Goal: Use online tool/utility: Utilize a website feature to perform a specific function

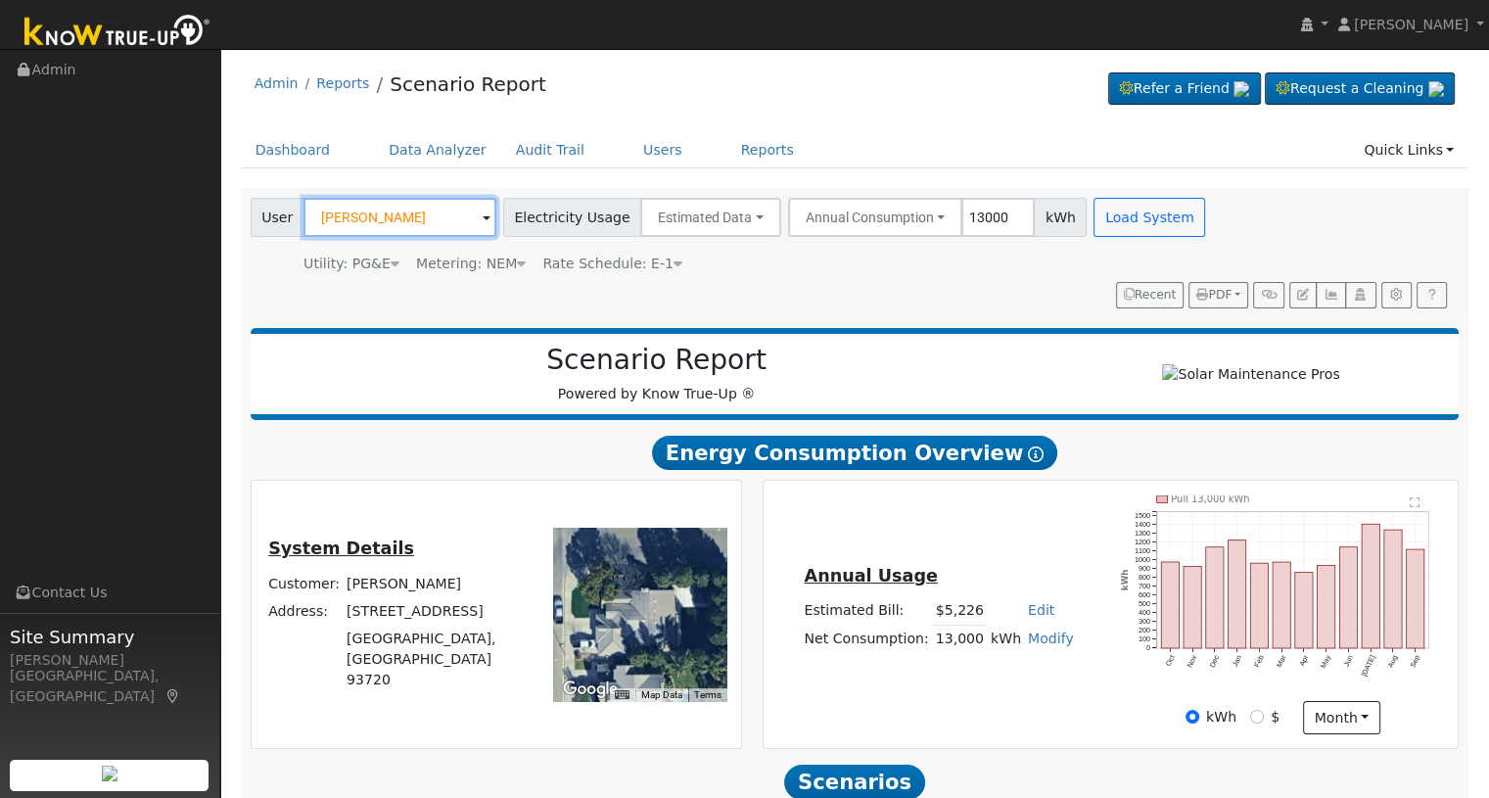
click at [441, 221] on input "[PERSON_NAME]" at bounding box center [400, 217] width 193 height 39
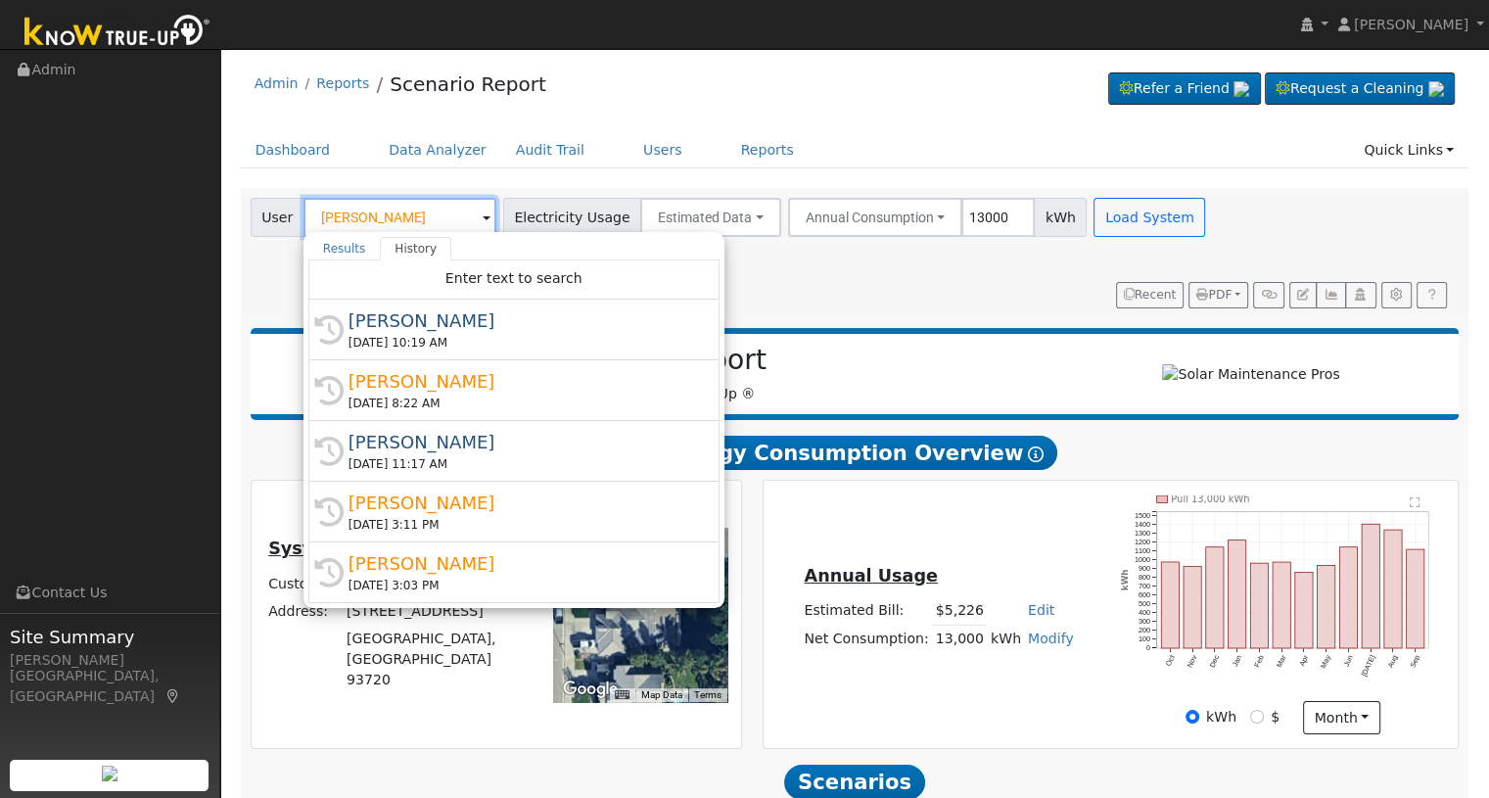
drag, startPoint x: 441, startPoint y: 221, endPoint x: 464, endPoint y: 217, distance: 23.8
click at [464, 217] on input "[PERSON_NAME]" at bounding box center [400, 217] width 193 height 39
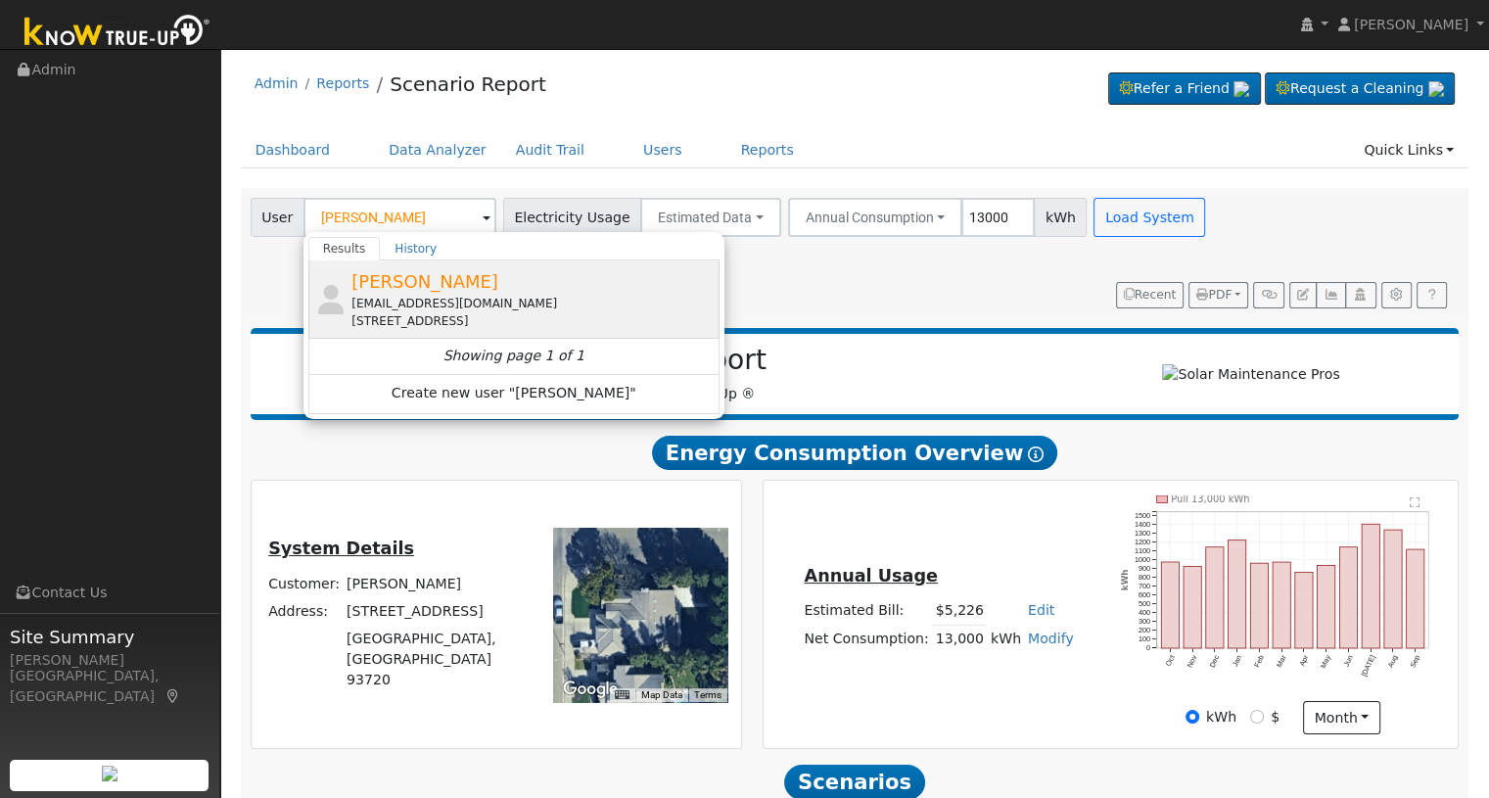
click at [439, 279] on span "[PERSON_NAME]" at bounding box center [425, 281] width 147 height 21
type input "[PERSON_NAME]"
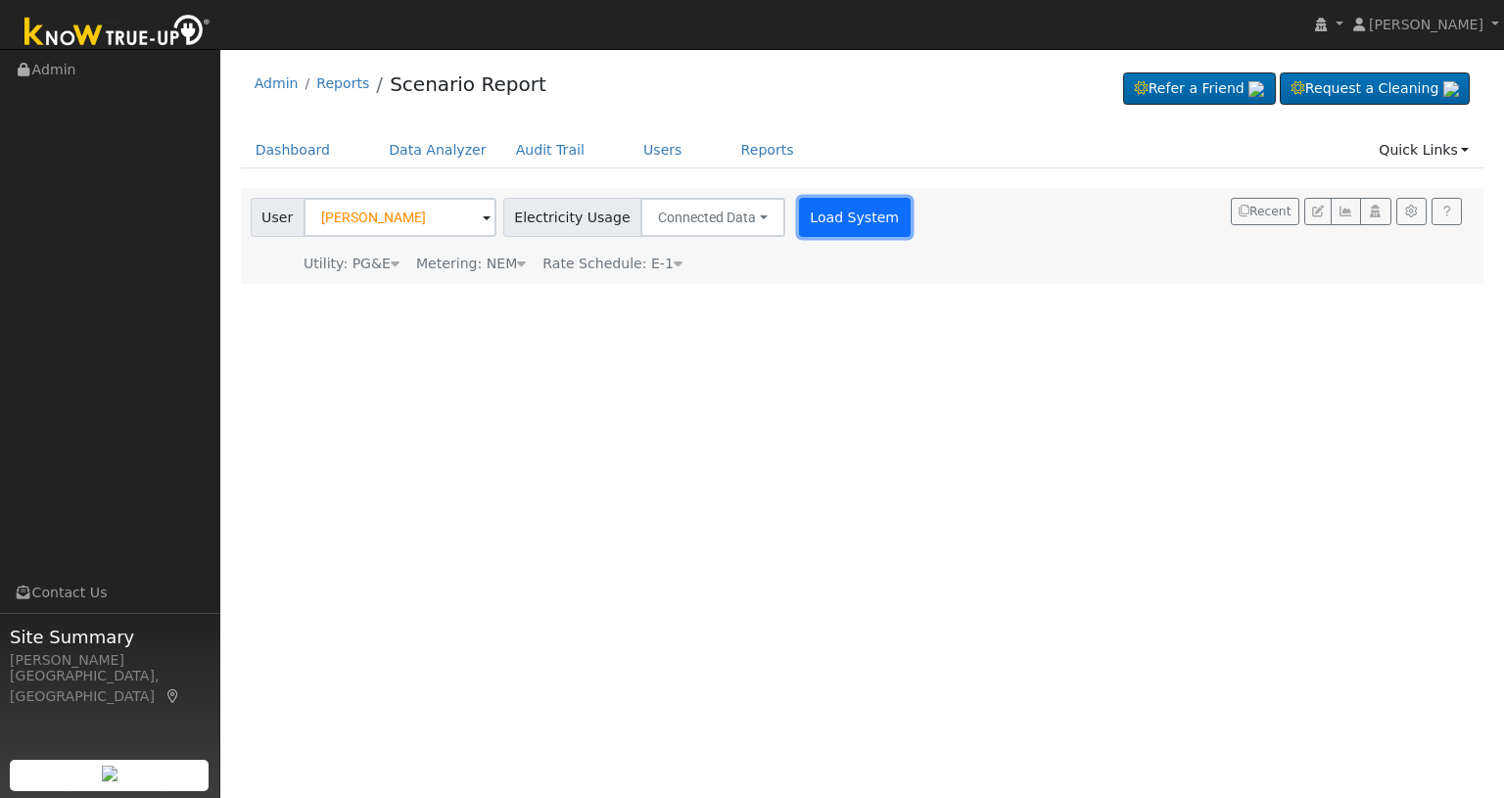
click at [833, 231] on button "Load System" at bounding box center [855, 217] width 112 height 39
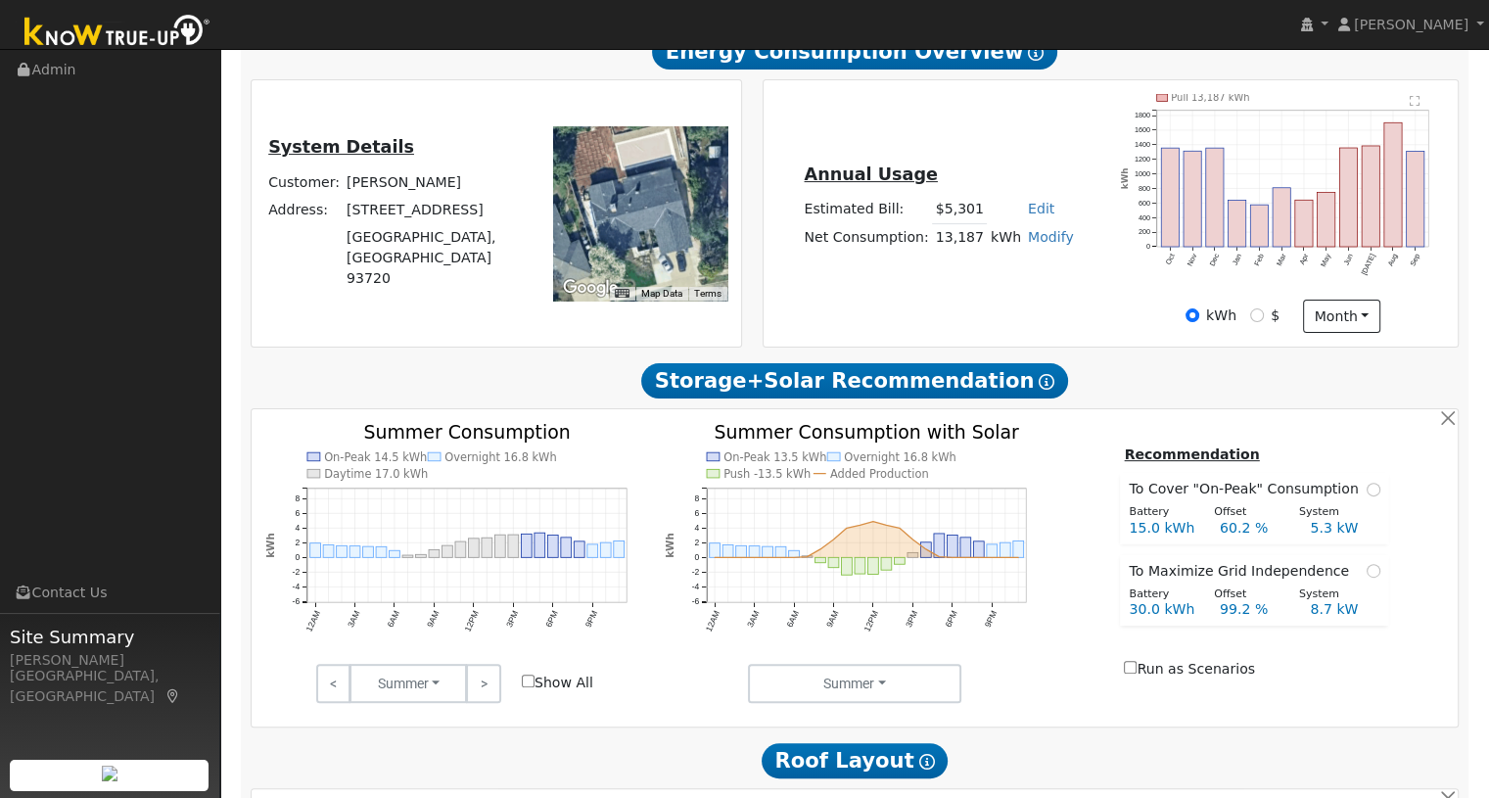
scroll to position [652, 0]
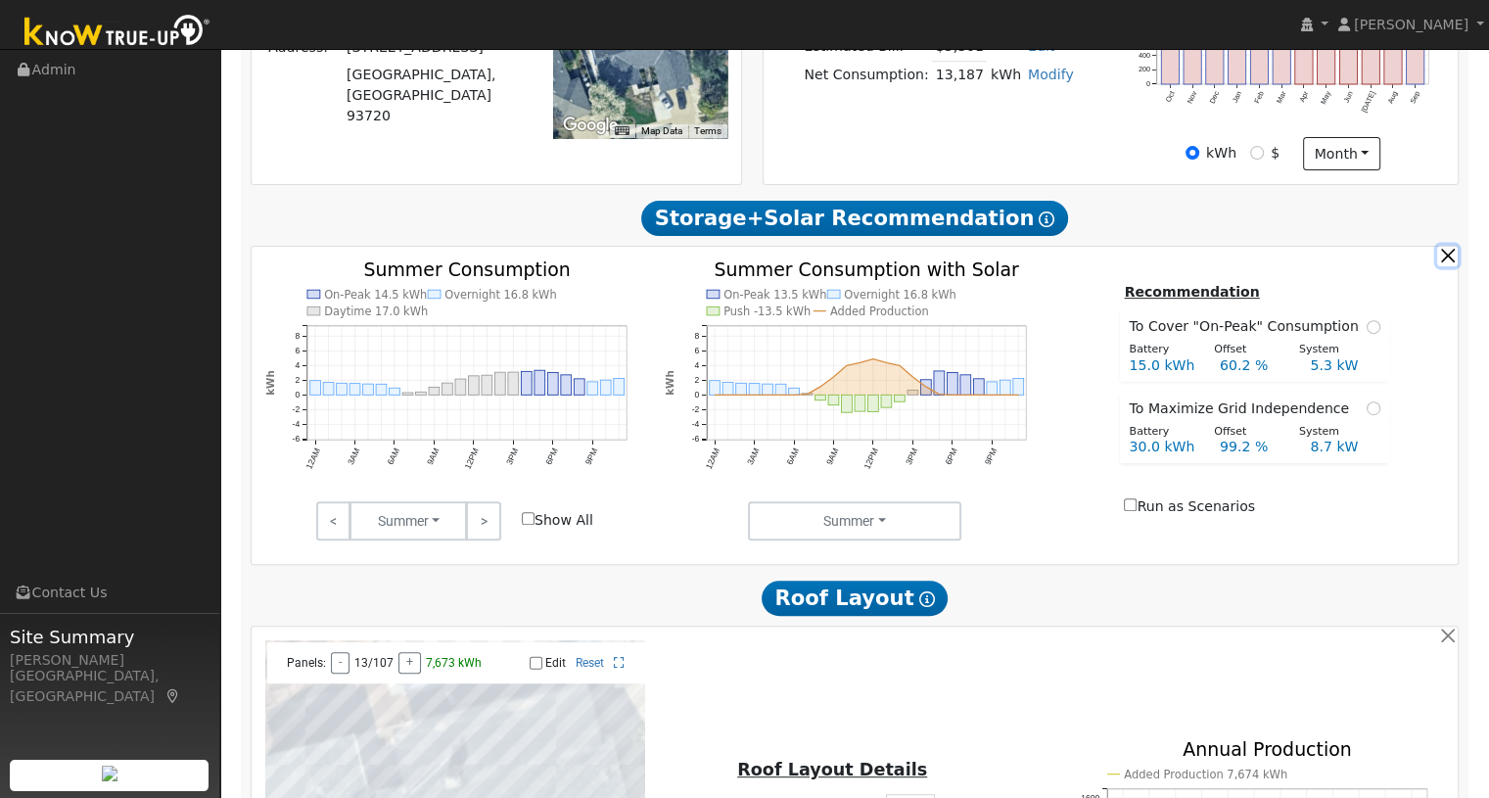
click at [1447, 266] on button "button" at bounding box center [1447, 256] width 21 height 21
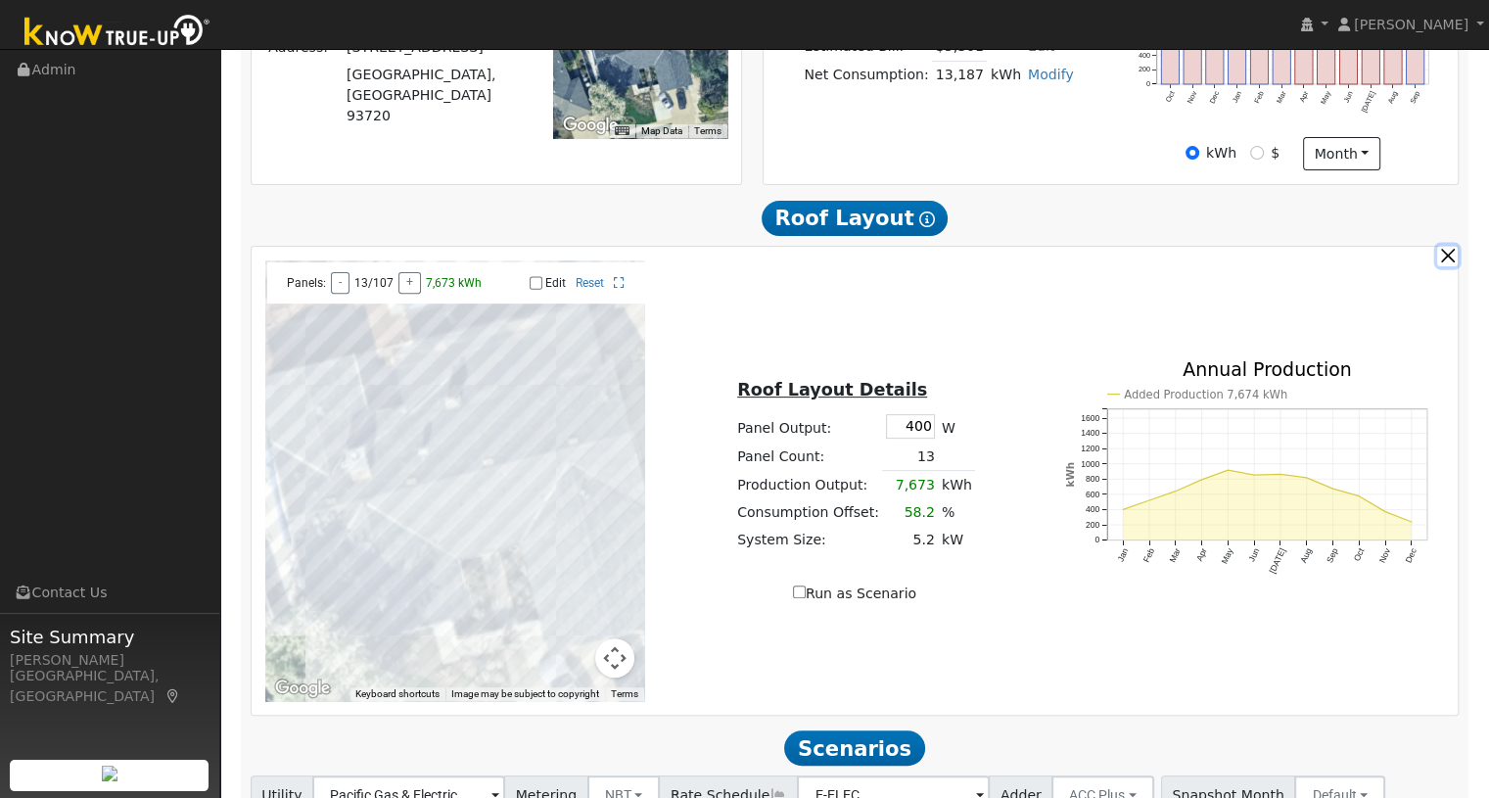
click at [1447, 266] on button "button" at bounding box center [1447, 256] width 21 height 21
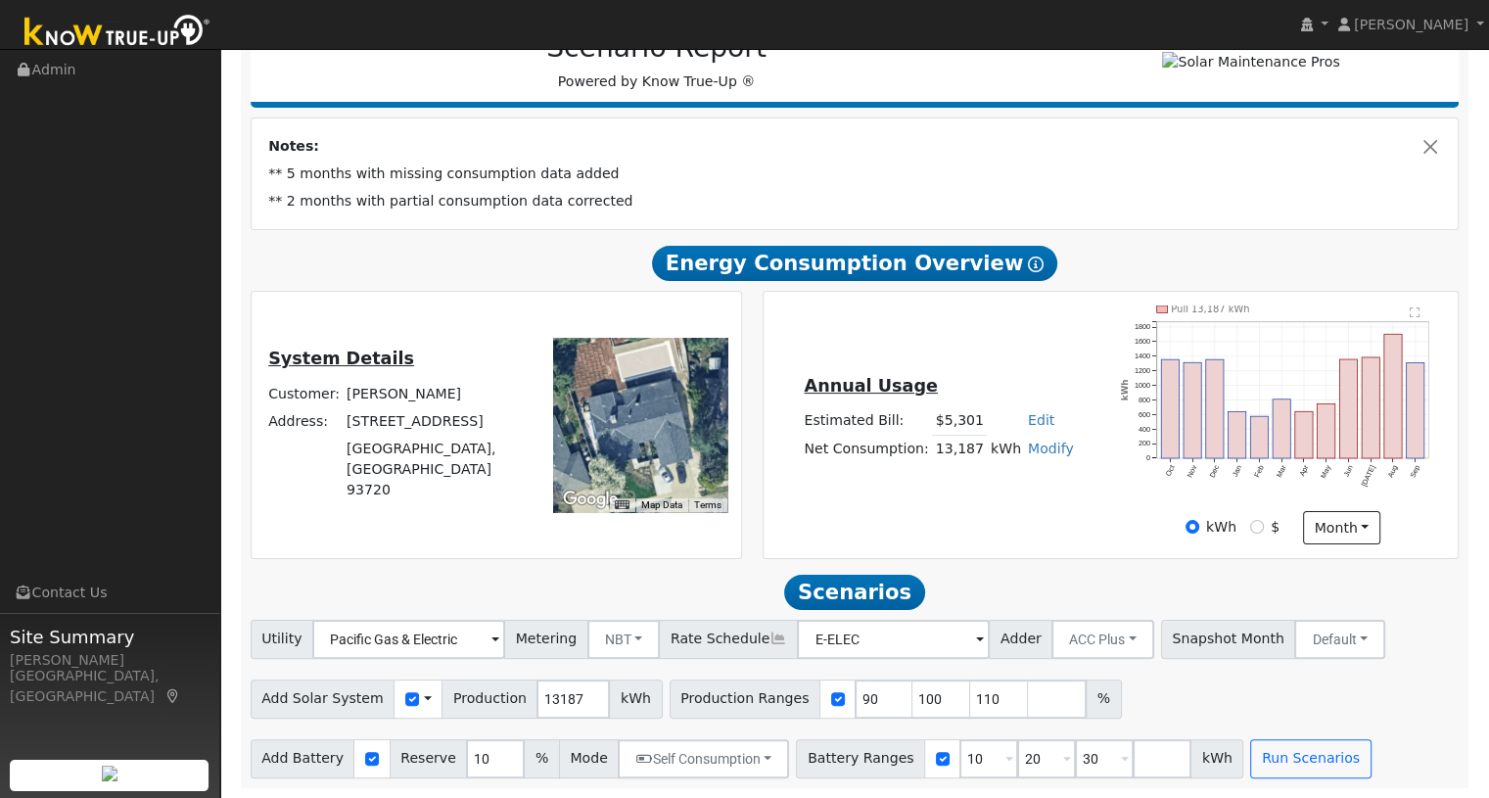
scroll to position [285, 0]
drag, startPoint x: 838, startPoint y: 697, endPoint x: 806, endPoint y: 697, distance: 32.3
click at [806, 697] on div "Production Ranges 90 100 110 %" at bounding box center [896, 699] width 452 height 39
type input "100"
type input "110"
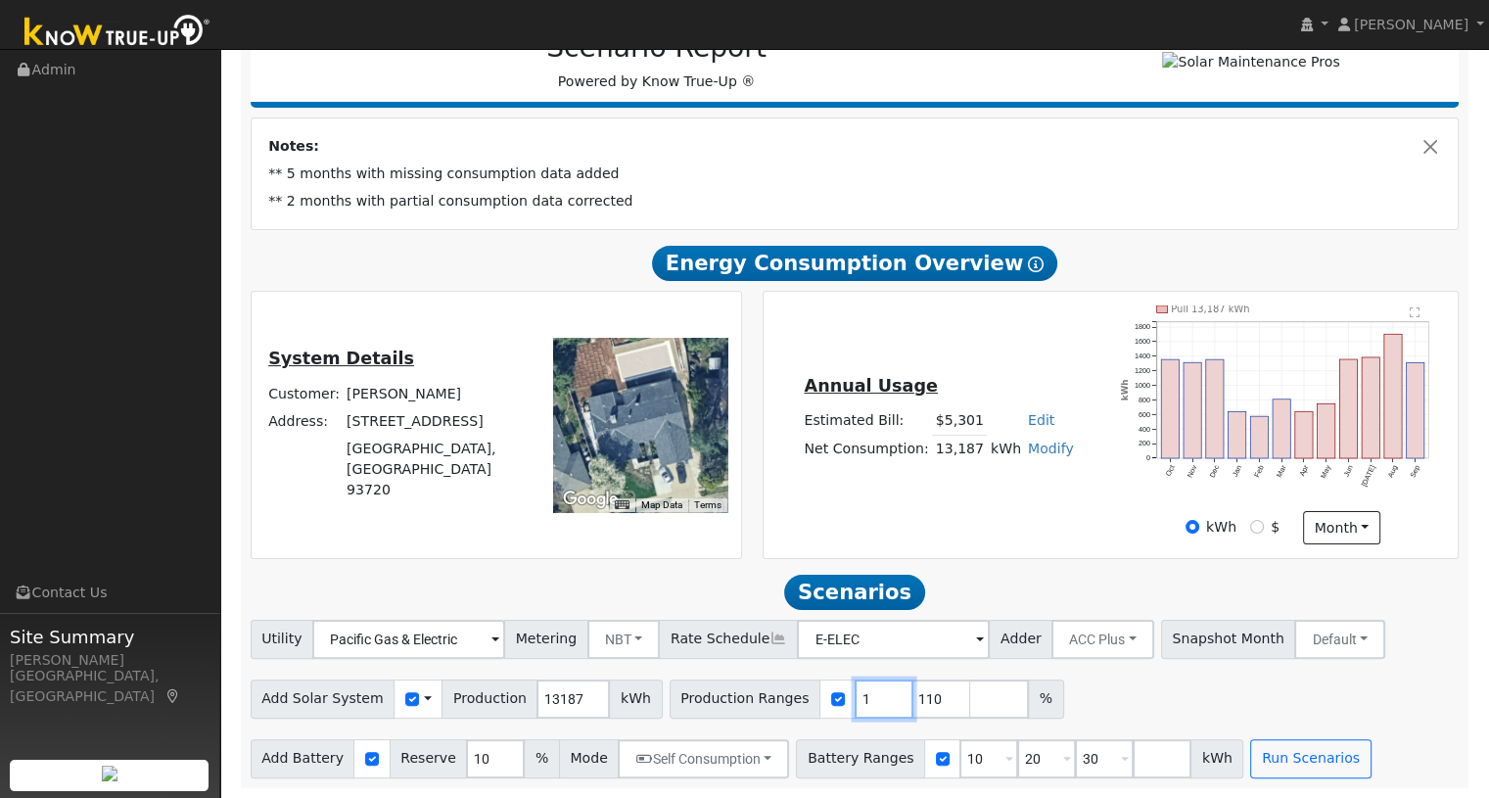
type input "110"
type input "111"
click at [753, 559] on div "Scenario Report Powered by Know True-Up ® Notes: ** 5 months with missing consu…" at bounding box center [855, 396] width 1229 height 781
drag, startPoint x: 949, startPoint y: 753, endPoint x: 927, endPoint y: 755, distance: 21.6
click at [960, 755] on input "10" at bounding box center [989, 758] width 59 height 39
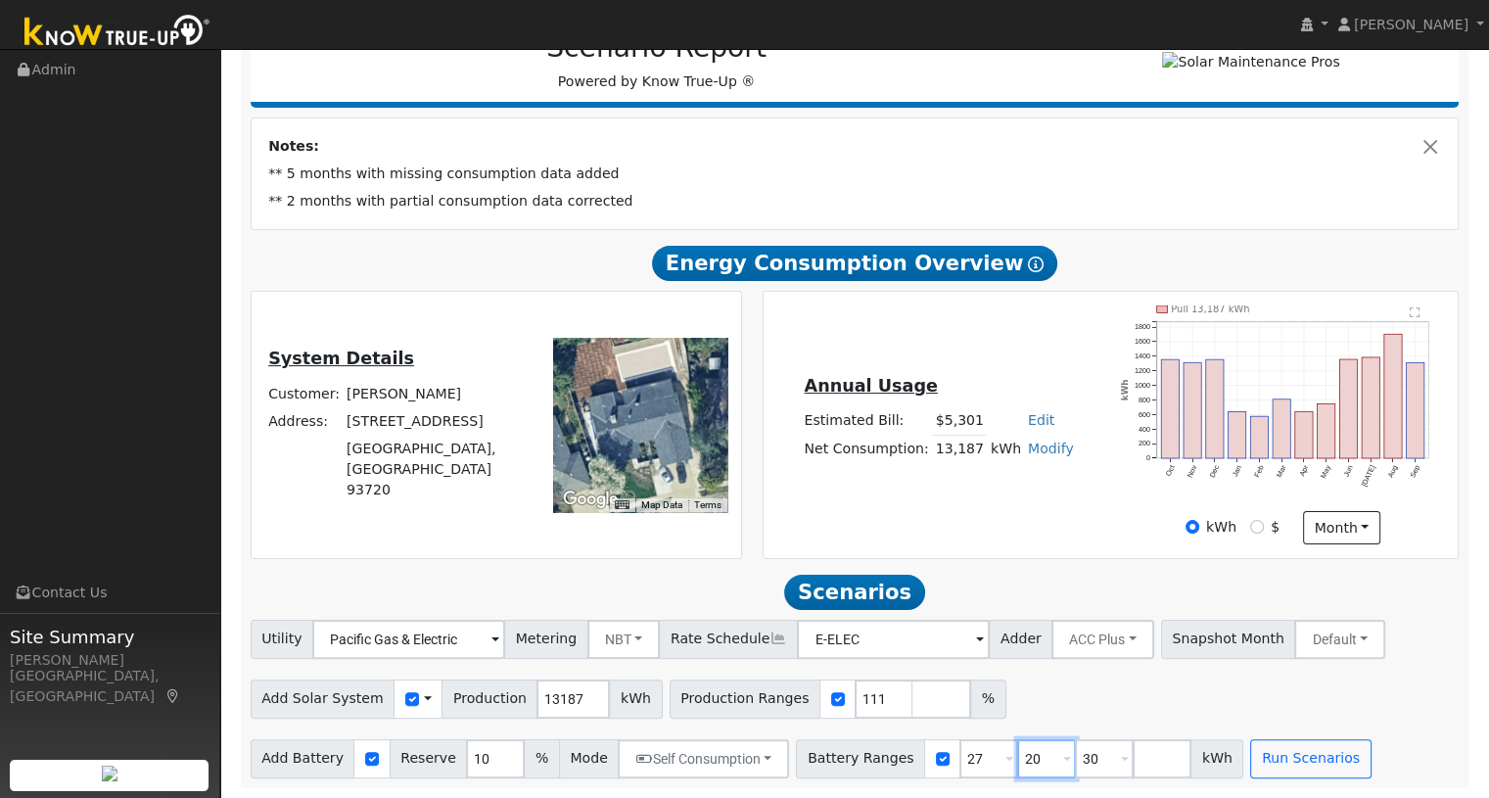
type input "20"
type input "27"
click at [1017, 759] on input "27" at bounding box center [1046, 758] width 59 height 39
drag, startPoint x: 952, startPoint y: 757, endPoint x: 920, endPoint y: 763, distance: 31.9
click at [921, 763] on div "Battery Ranges 20 Overrides Reserve % Mode None None Self Consumption Peak Savi…" at bounding box center [1019, 758] width 447 height 39
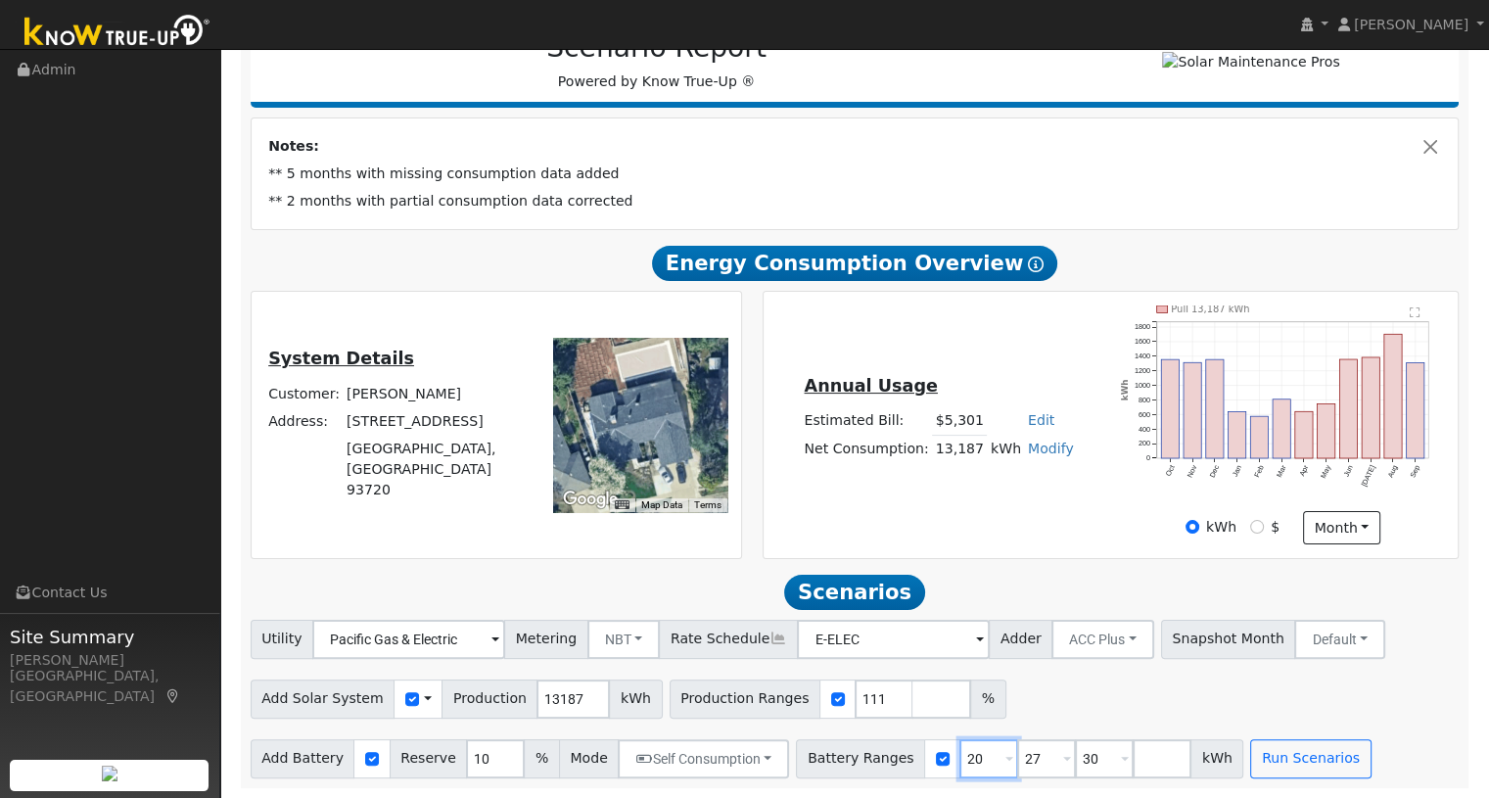
type input "27"
type input "30"
type input "27"
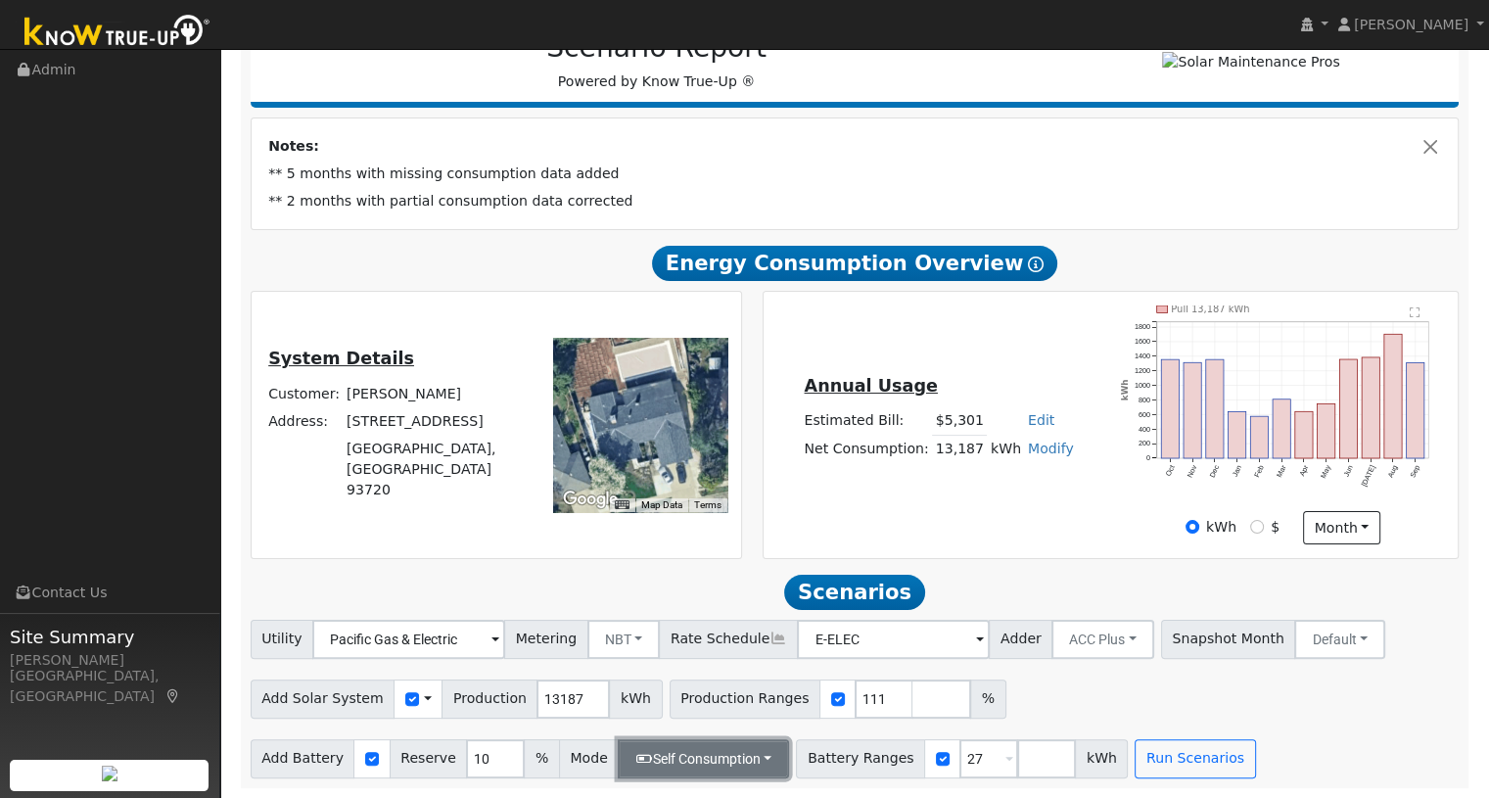
click at [744, 754] on button "Self Consumption" at bounding box center [703, 758] width 171 height 39
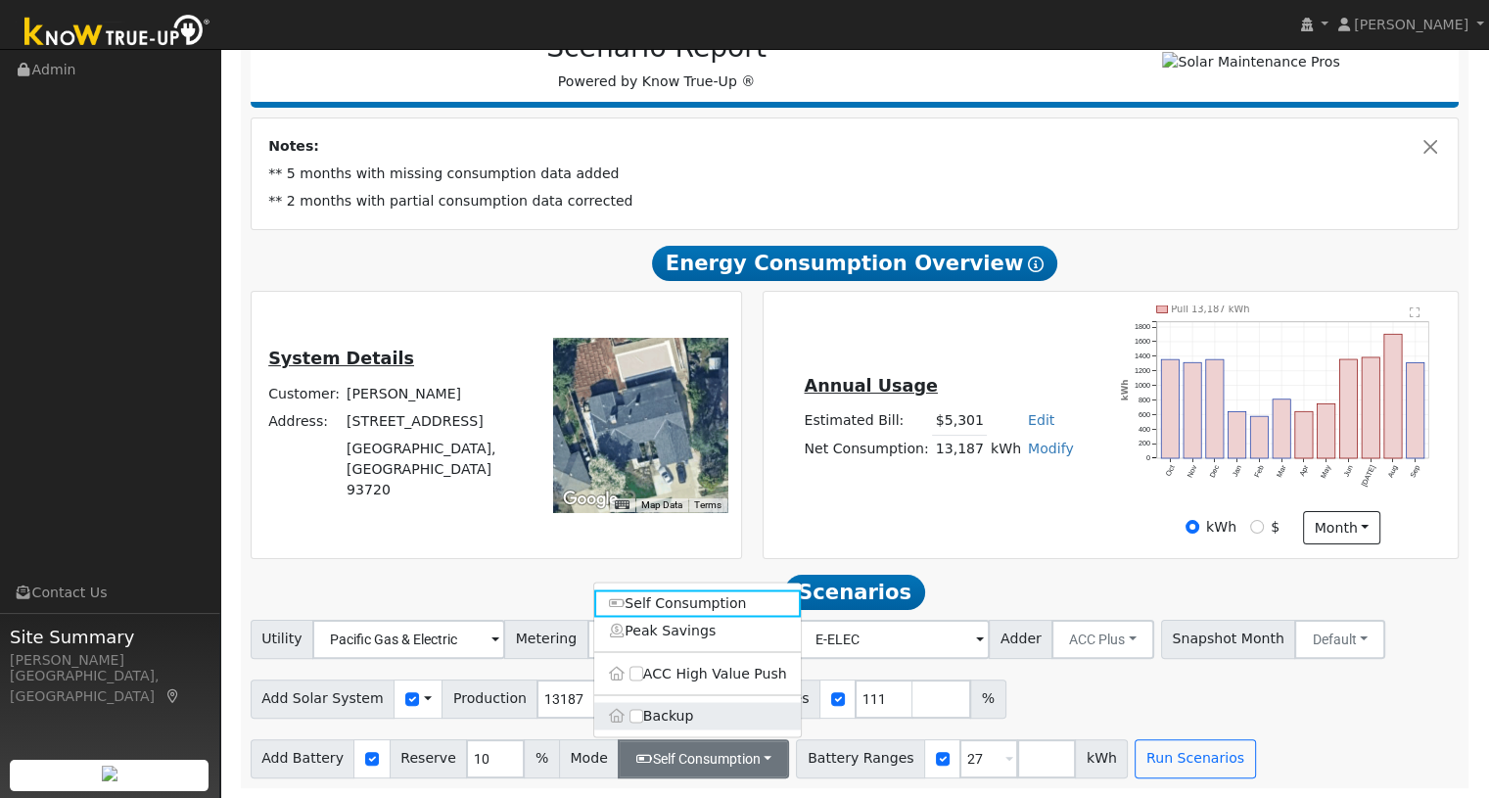
click at [680, 712] on label "Backup" at bounding box center [697, 715] width 207 height 27
click at [643, 712] on input "Backup" at bounding box center [637, 716] width 14 height 14
type input "20"
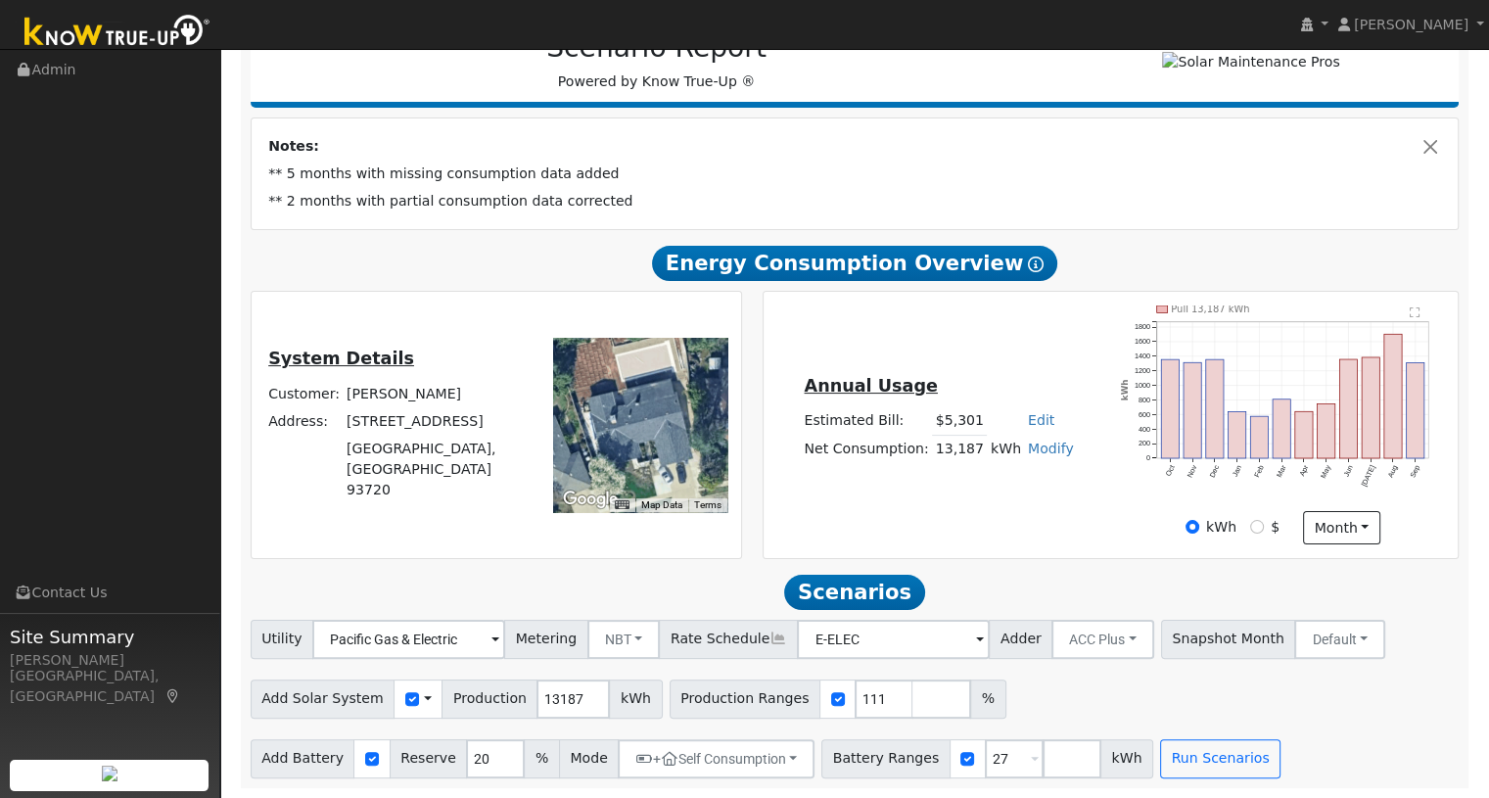
click at [1198, 704] on div "Add Solar System Use CSV Data Production 13187 kWh Production Ranges 111 %" at bounding box center [855, 696] width 1216 height 46
click at [1181, 759] on button "Run Scenarios" at bounding box center [1220, 758] width 120 height 39
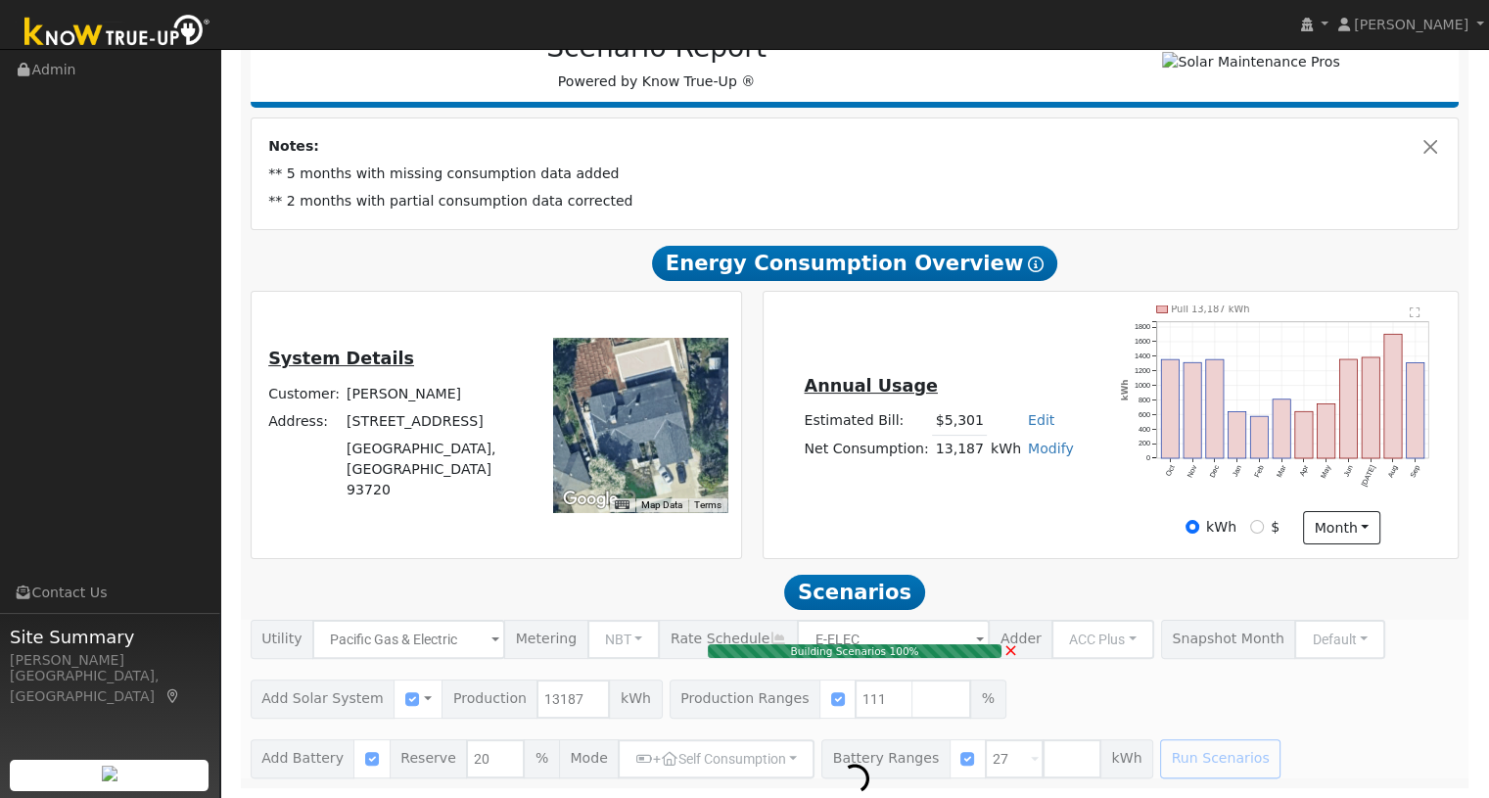
type input "$34,155"
type input "$37,400"
type input "$21,467"
type input "9.8"
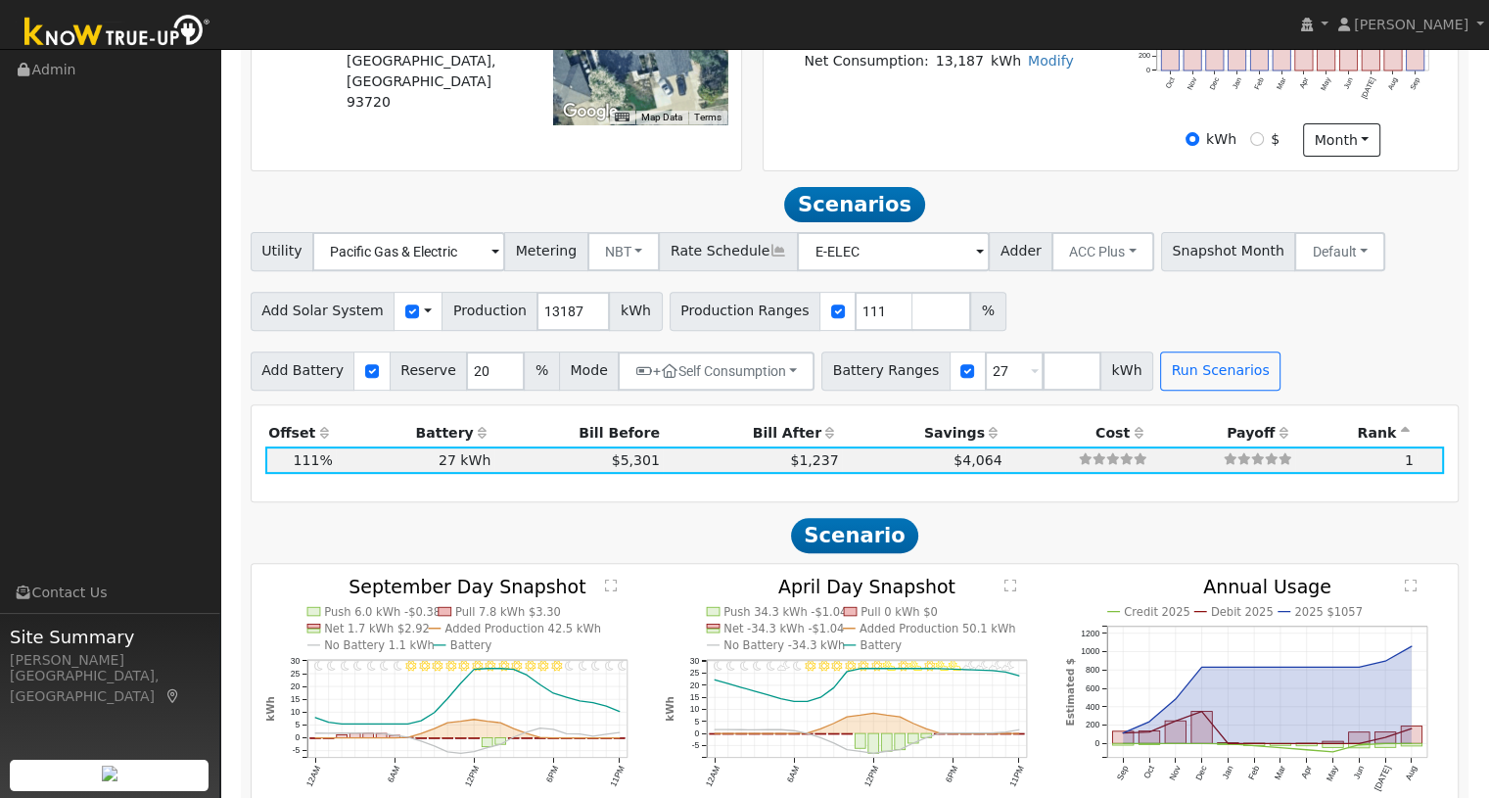
scroll to position [668, 0]
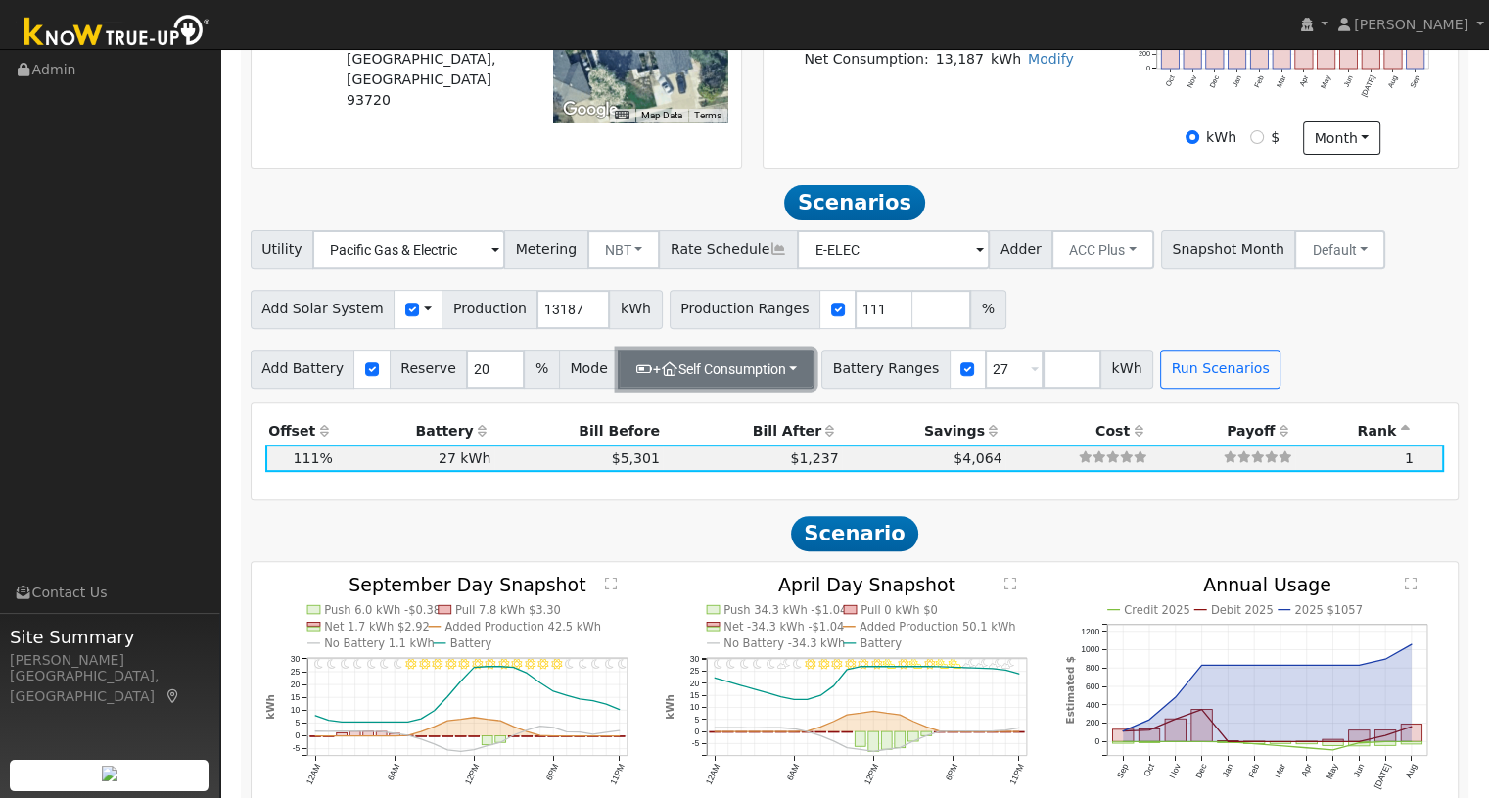
click at [781, 375] on button "+ Self Consumption" at bounding box center [716, 369] width 197 height 39
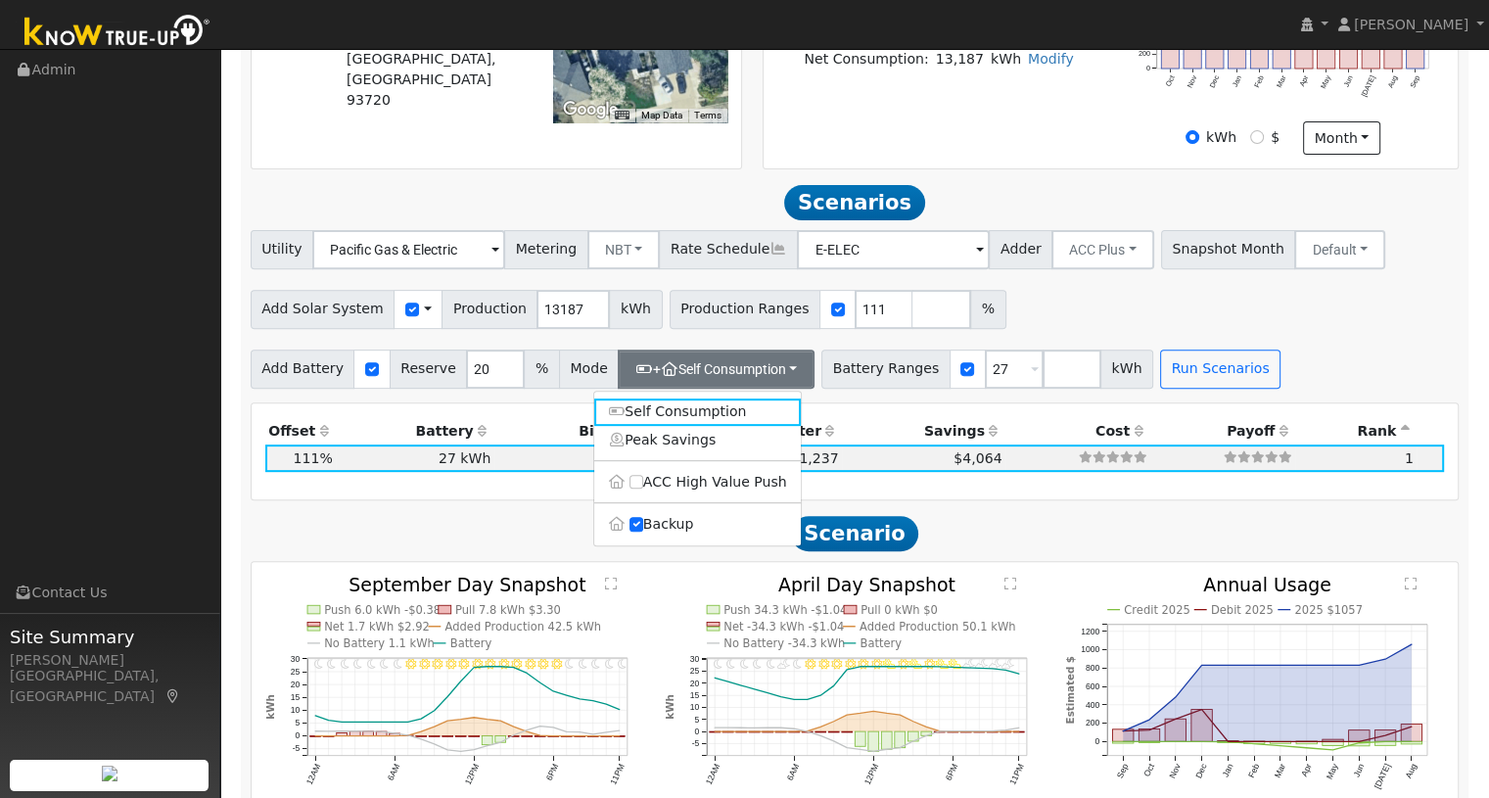
click at [841, 421] on div "Production Offset Battery Reserve Mode ACC Push Incentive Bill Before Bill Afte…" at bounding box center [855, 451] width 1207 height 97
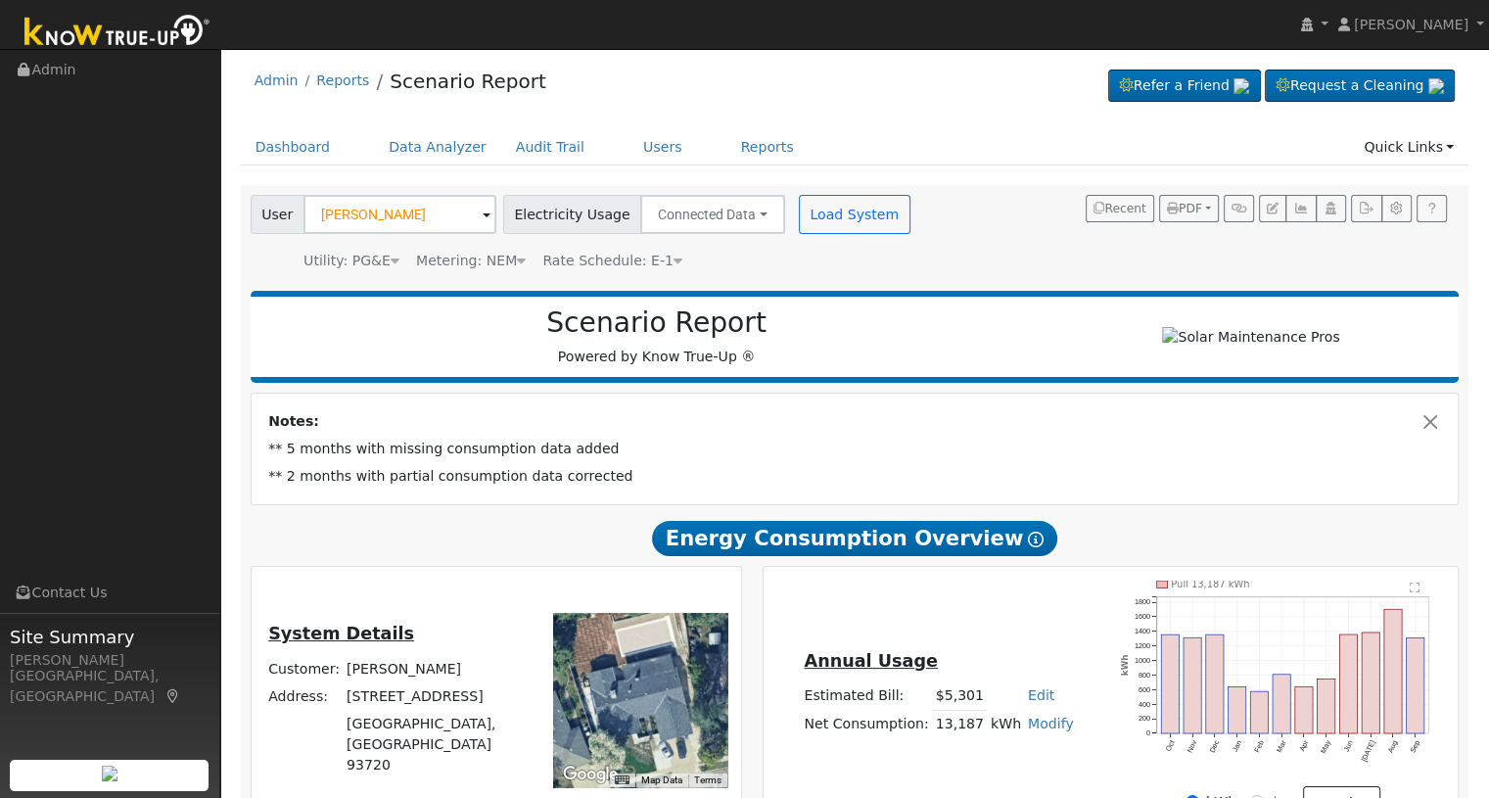
scroll to position [0, 0]
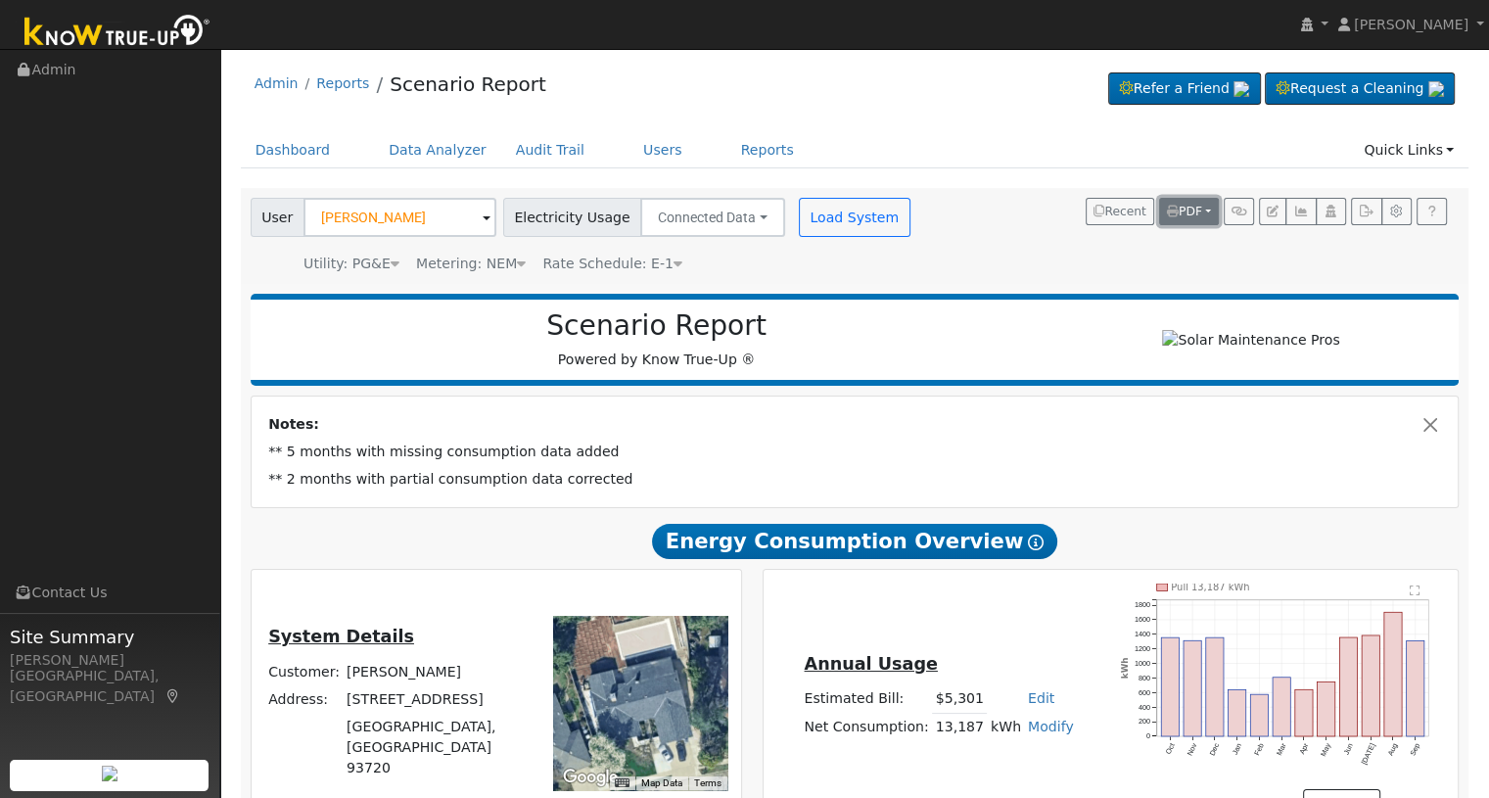
click at [1180, 208] on span "PDF" at bounding box center [1184, 212] width 35 height 14
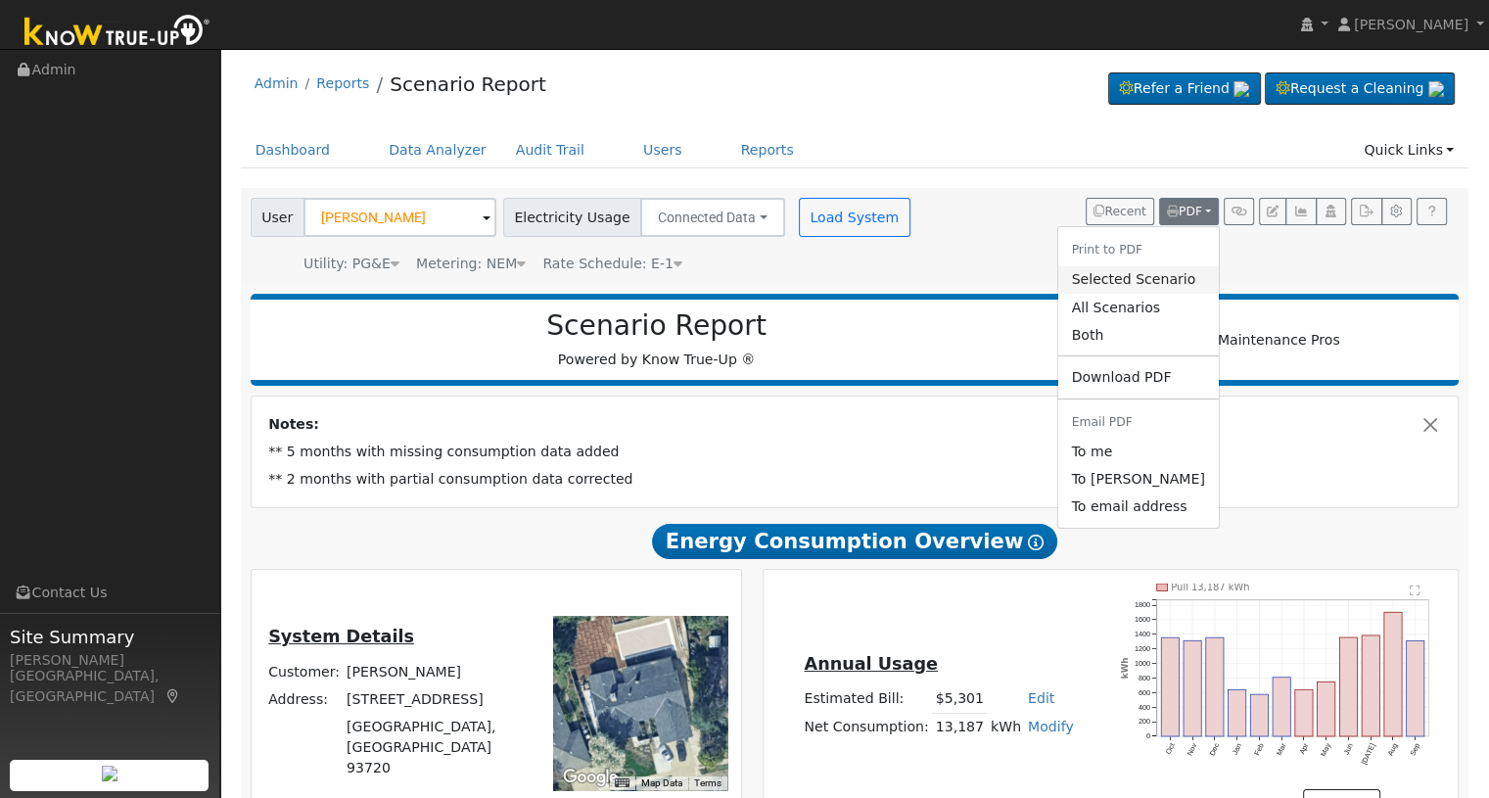
click at [1127, 275] on link "Selected Scenario" at bounding box center [1137, 279] width 161 height 27
